Goal: Browse casually

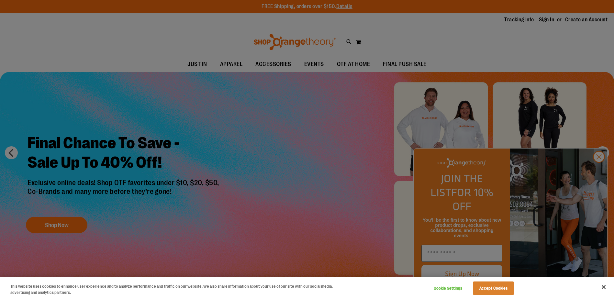
click at [597, 171] on div at bounding box center [307, 149] width 614 height 299
drag, startPoint x: 312, startPoint y: 199, endPoint x: 317, endPoint y: 198, distance: 5.2
click at [312, 199] on div at bounding box center [307, 149] width 614 height 299
click at [507, 289] on button "Accept Cookies" at bounding box center [493, 289] width 40 height 14
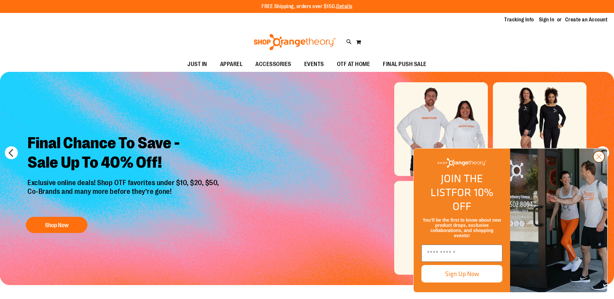
click at [600, 162] on circle "Close dialog" at bounding box center [599, 157] width 11 height 11
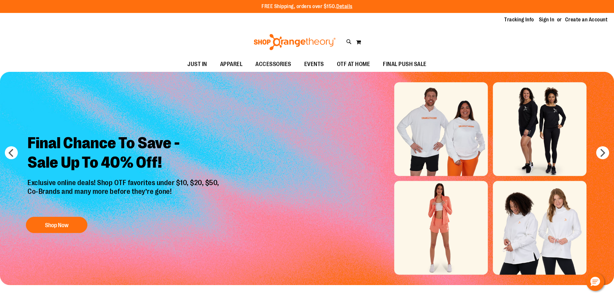
click at [297, 43] on img at bounding box center [295, 42] width 84 height 16
click at [360, 63] on span "OTF AT HOME" at bounding box center [353, 64] width 33 height 15
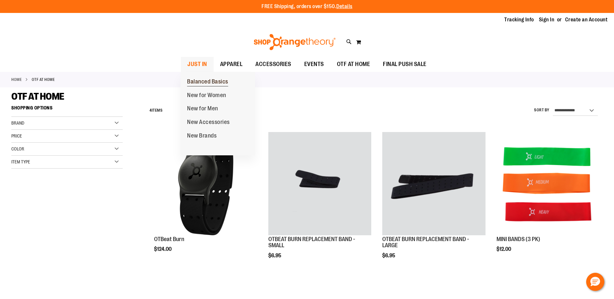
click at [200, 82] on span "Balanced Basics" at bounding box center [207, 82] width 41 height 8
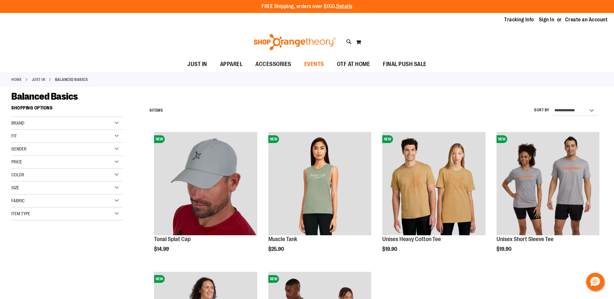
click at [311, 61] on span "EVENTS" at bounding box center [314, 64] width 20 height 15
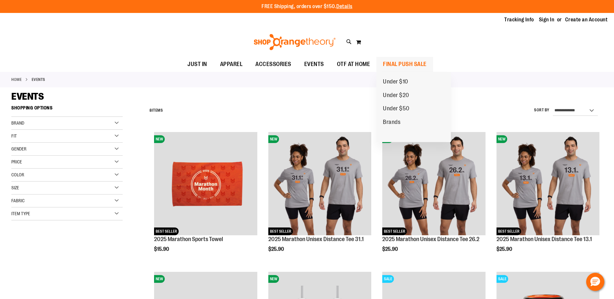
click at [398, 65] on span "FINAL PUSH SALE" at bounding box center [405, 64] width 44 height 15
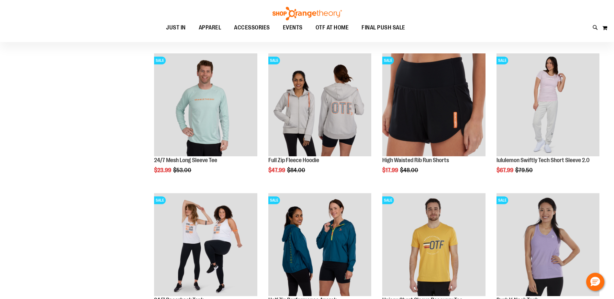
scroll to position [226, 0]
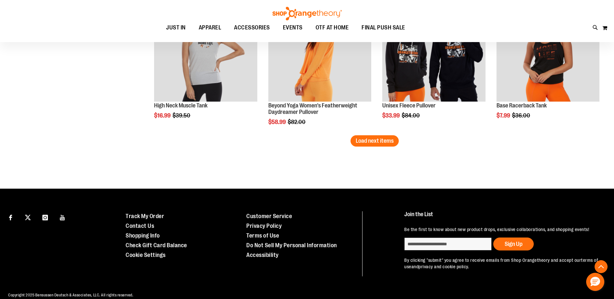
scroll to position [1263, 0]
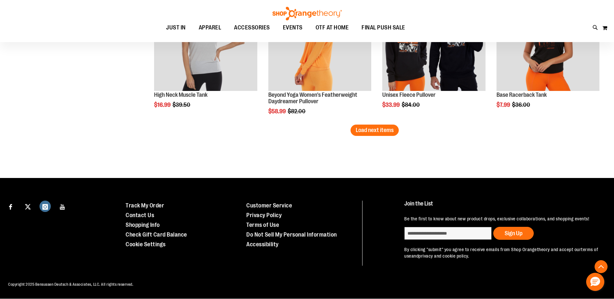
click at [46, 207] on icon "Visit our Instagram page" at bounding box center [45, 207] width 11 height 12
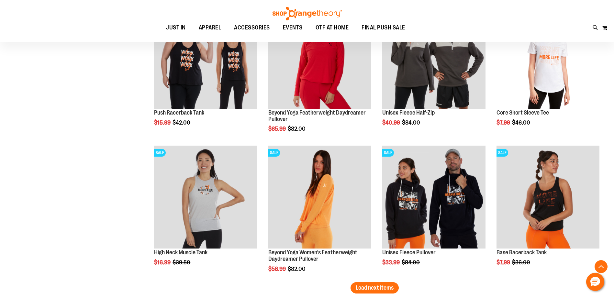
scroll to position [940, 0]
